Goal: Communication & Community: Ask a question

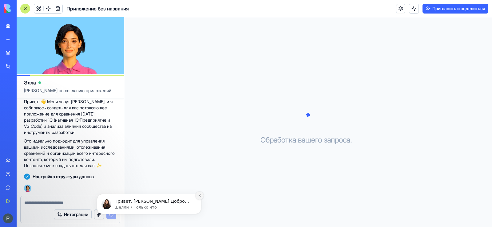
click at [199, 196] on icon "Отклонить уведомление" at bounding box center [199, 195] width 3 height 3
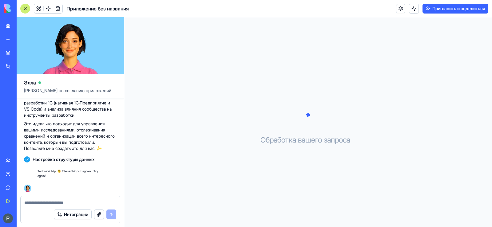
scroll to position [1153, 0]
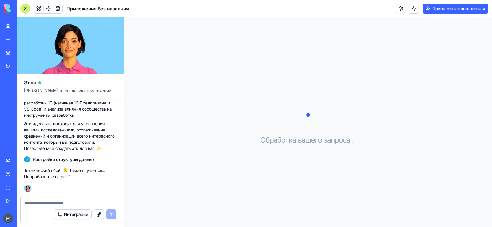
drag, startPoint x: 308, startPoint y: 117, endPoint x: 309, endPoint y: 122, distance: 5.1
click at [309, 122] on icon at bounding box center [308, 115] width 31 height 31
